Goal: Transaction & Acquisition: Purchase product/service

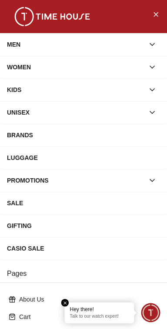
click at [17, 48] on div "MEN" at bounding box center [76, 45] width 138 height 16
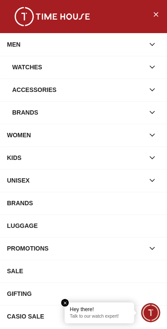
click at [24, 70] on div "Watches" at bounding box center [78, 67] width 132 height 16
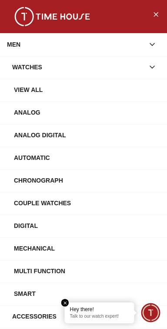
click at [30, 163] on div "Automatic" at bounding box center [87, 158] width 146 height 16
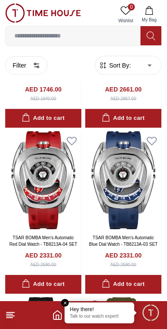
scroll to position [139, 0]
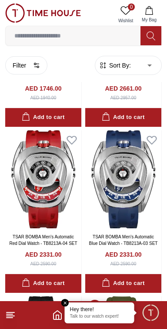
click at [66, 302] on em "Close tooltip" at bounding box center [65, 303] width 8 height 8
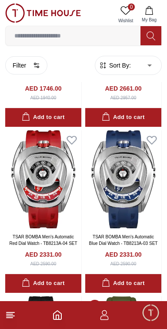
click at [12, 317] on line at bounding box center [10, 317] width 6 height 0
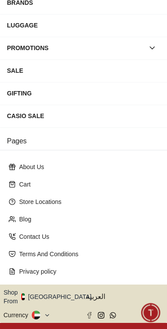
scroll to position [156, 0]
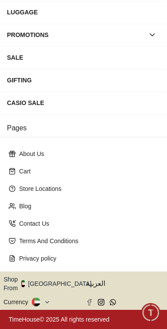
click at [64, 286] on button "Shop From [GEOGRAPHIC_DATA]" at bounding box center [50, 283] width 94 height 17
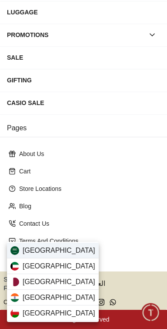
click at [56, 248] on span "[GEOGRAPHIC_DATA]" at bounding box center [59, 250] width 73 height 10
